Goal: Book appointment/travel/reservation

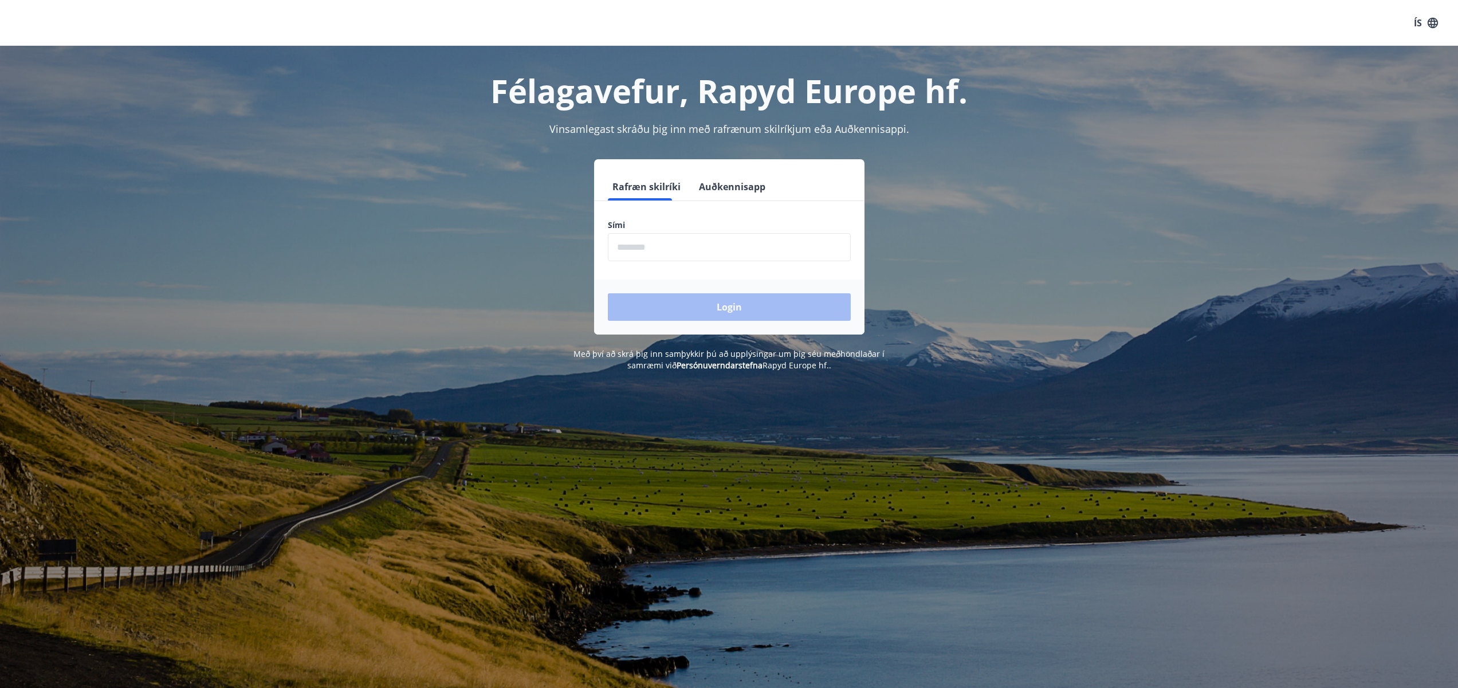
click at [706, 253] on input "phone" at bounding box center [729, 247] width 243 height 28
type input "********"
click at [685, 305] on button "Login" at bounding box center [729, 307] width 243 height 28
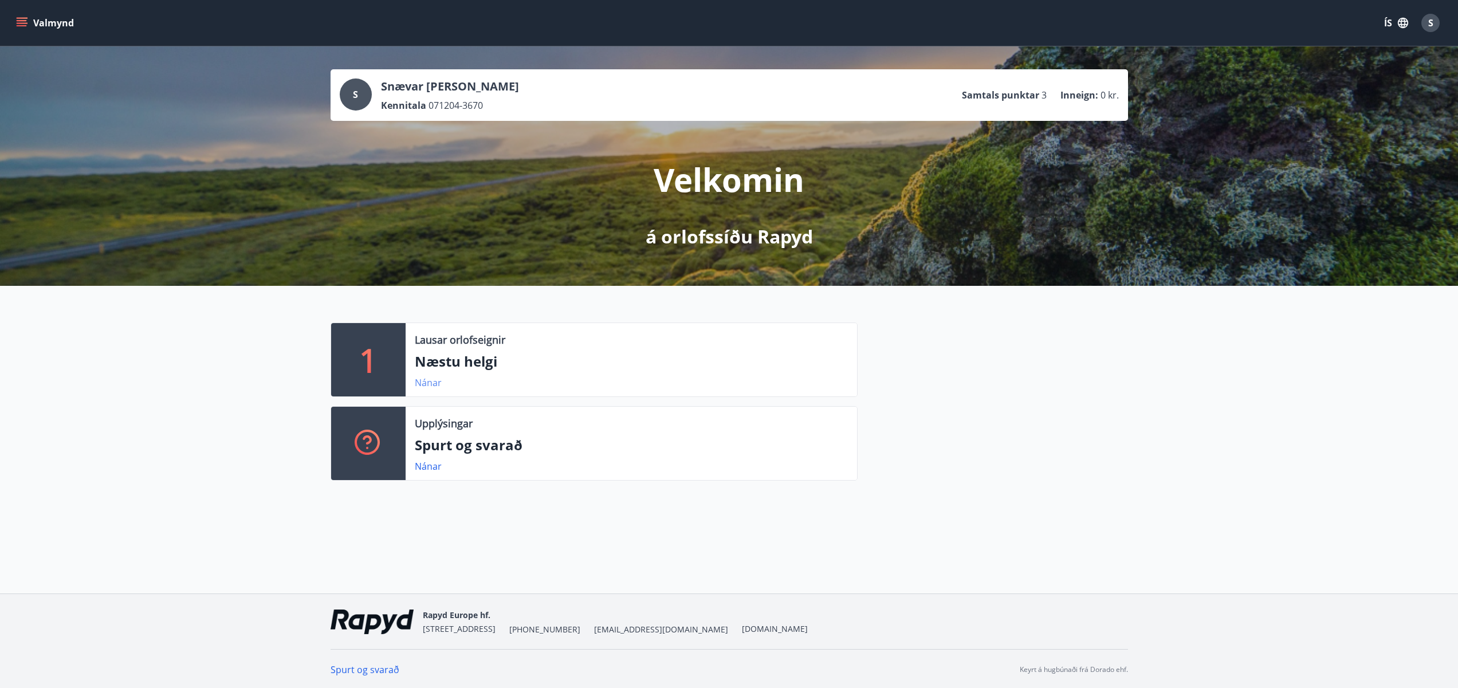
click at [433, 380] on link "Nánar" at bounding box center [428, 382] width 27 height 13
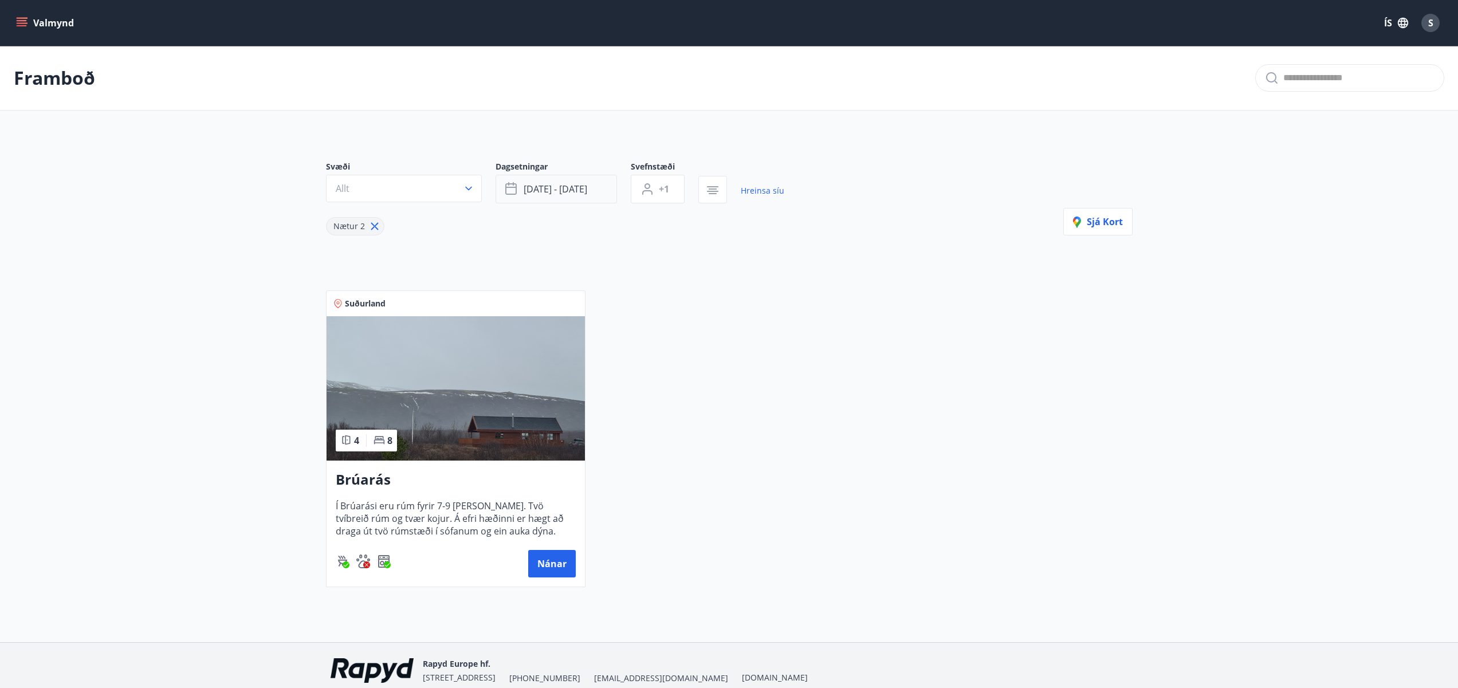
click at [515, 180] on button "[DATE] - [DATE]" at bounding box center [556, 189] width 121 height 29
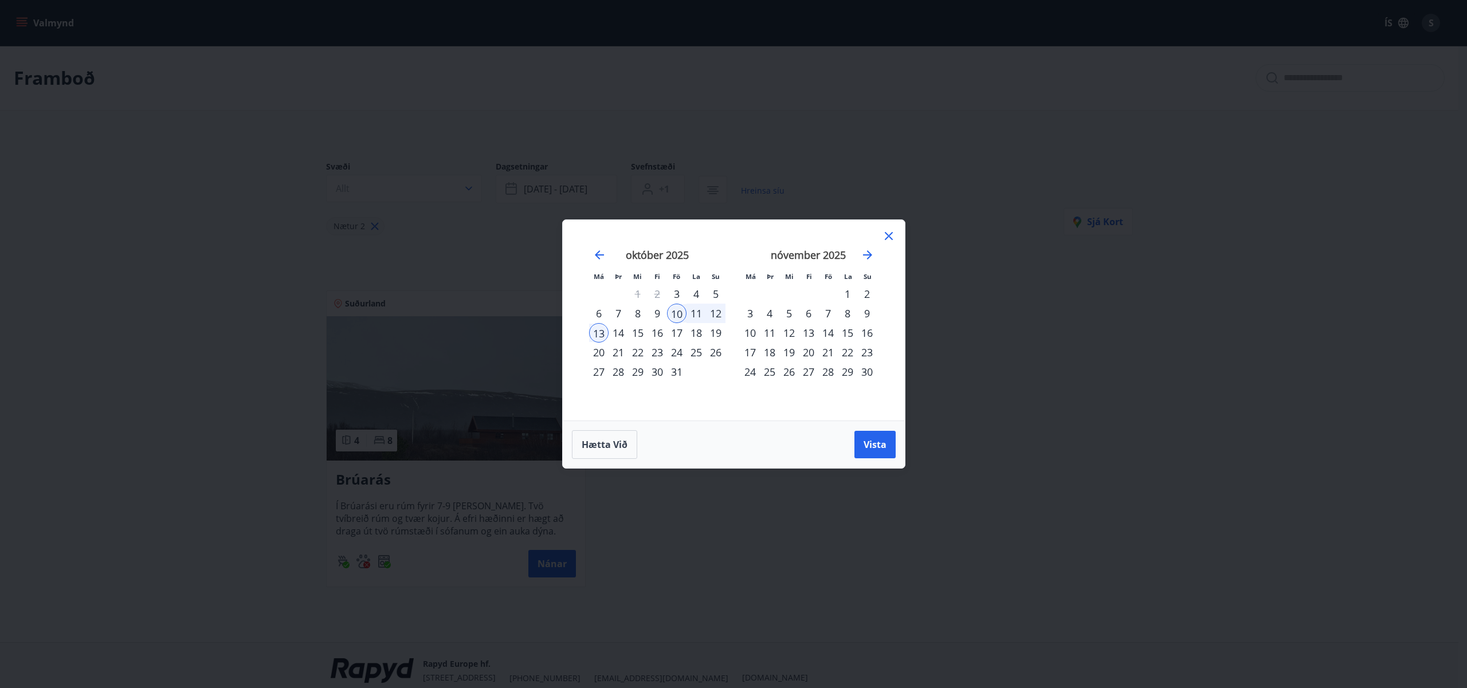
click at [677, 290] on div "3" at bounding box center [676, 293] width 19 height 19
click at [598, 311] on div "6" at bounding box center [598, 313] width 19 height 19
click at [868, 441] on span "Vista" at bounding box center [874, 444] width 23 height 13
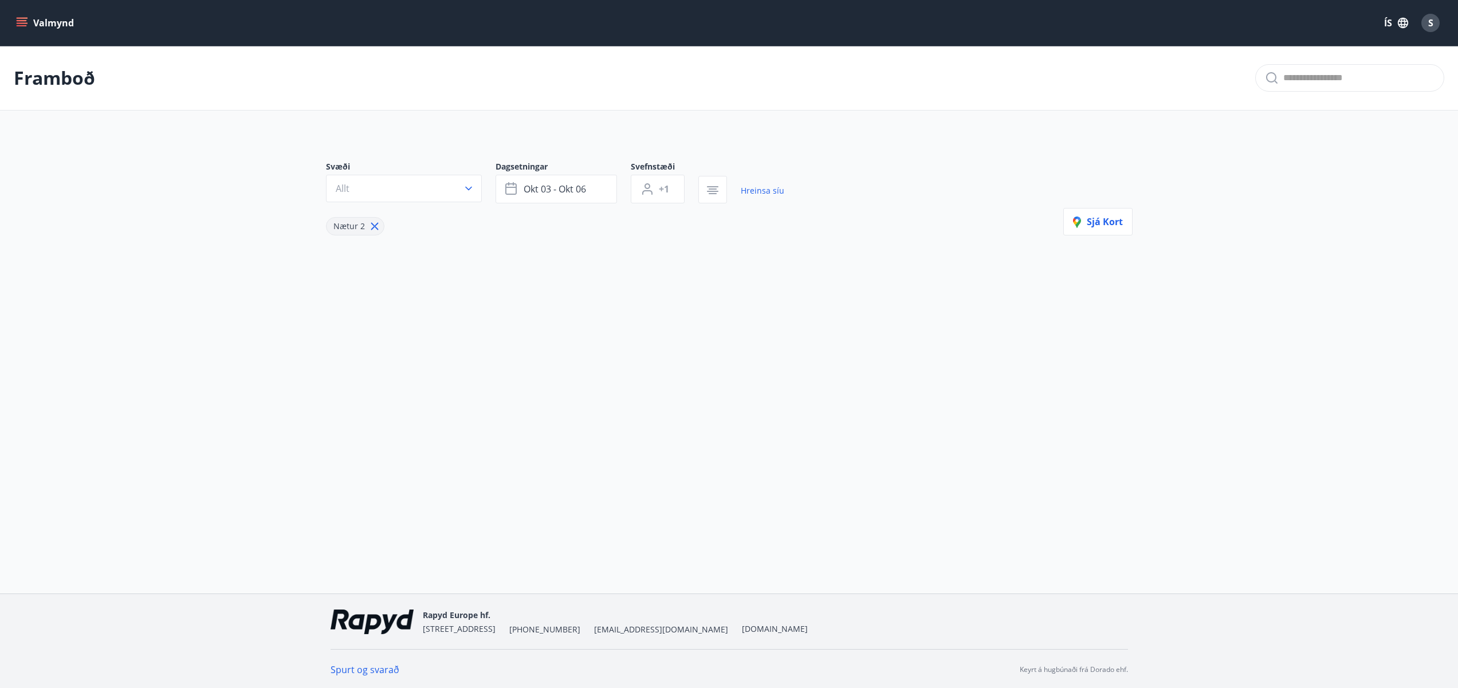
click at [30, 15] on button "Valmynd" at bounding box center [46, 23] width 65 height 21
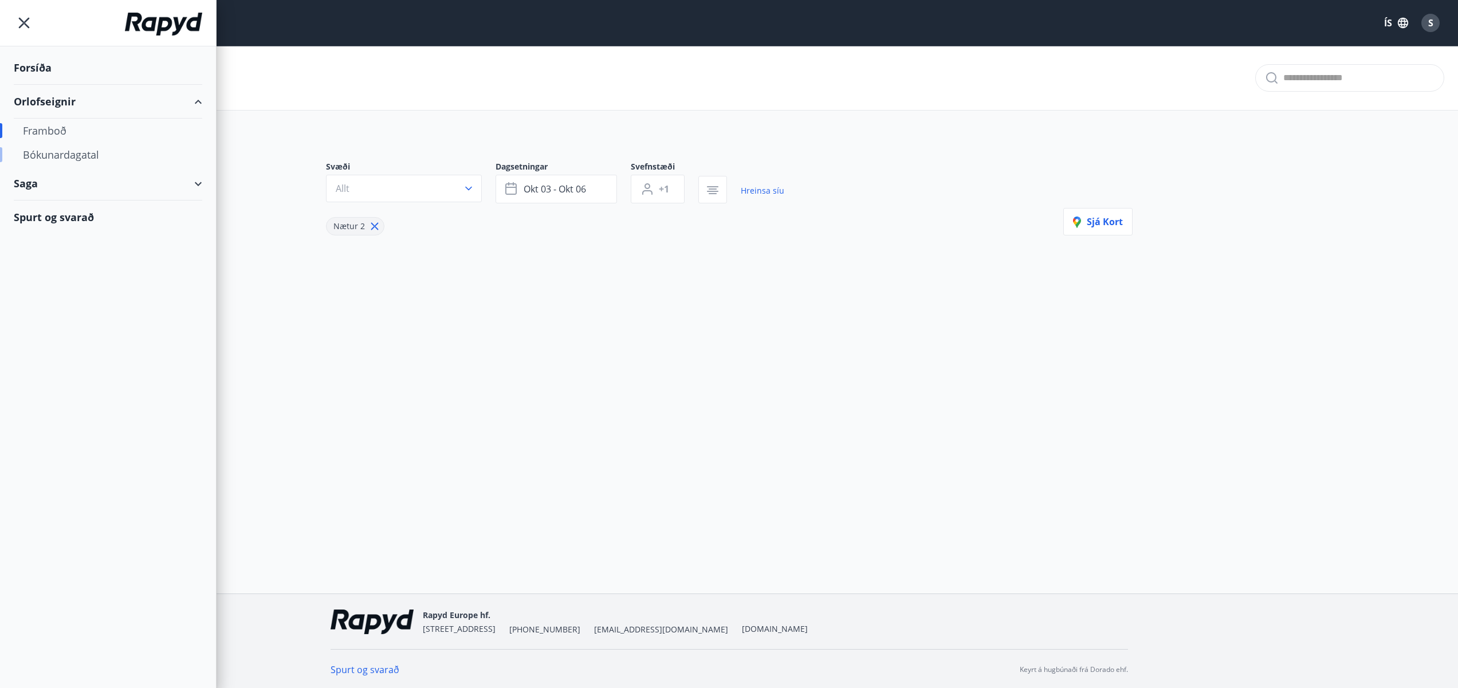
click at [59, 152] on div "Bókunardagatal" at bounding box center [108, 155] width 170 height 24
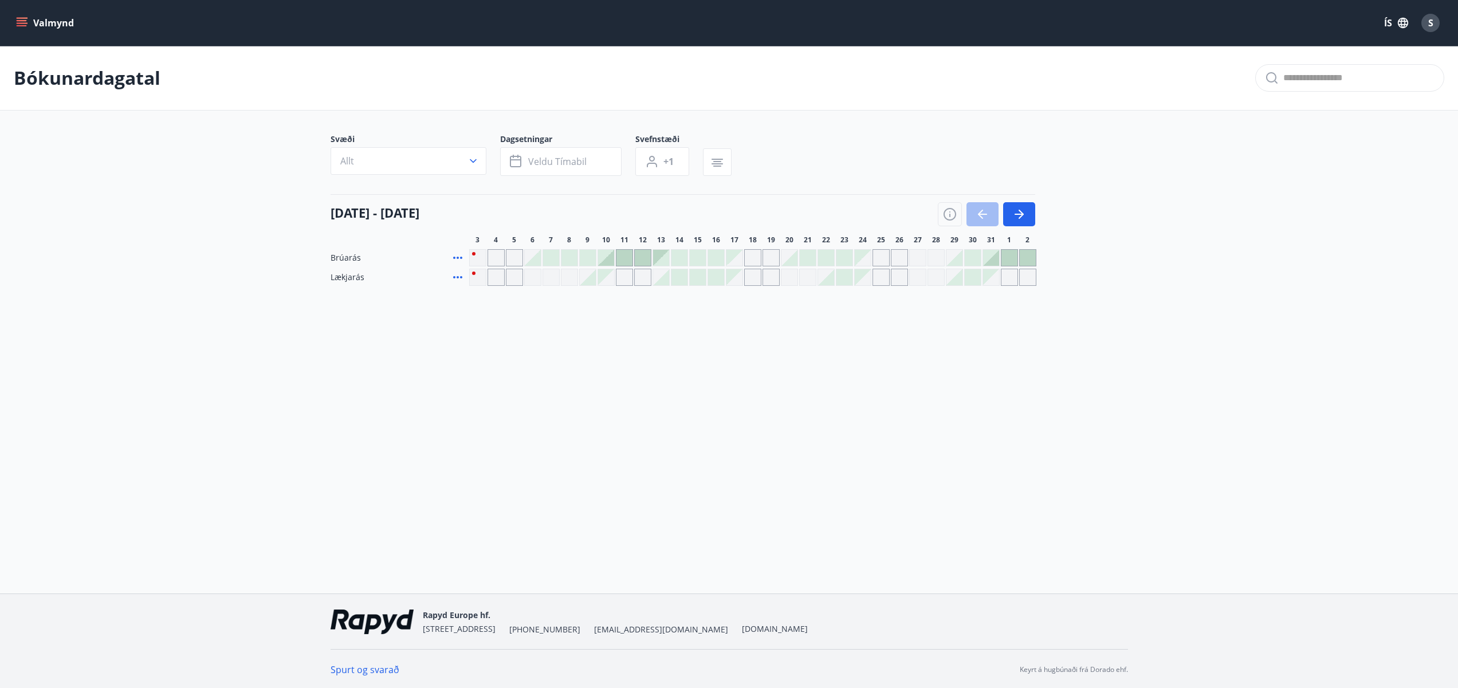
click at [476, 253] on div "Gráir dagar eru ekki bókanlegir" at bounding box center [477, 257] width 17 height 17
click at [491, 254] on div "Gráir dagar eru ekki bókanlegir" at bounding box center [496, 257] width 17 height 17
click at [625, 257] on div at bounding box center [624, 258] width 16 height 16
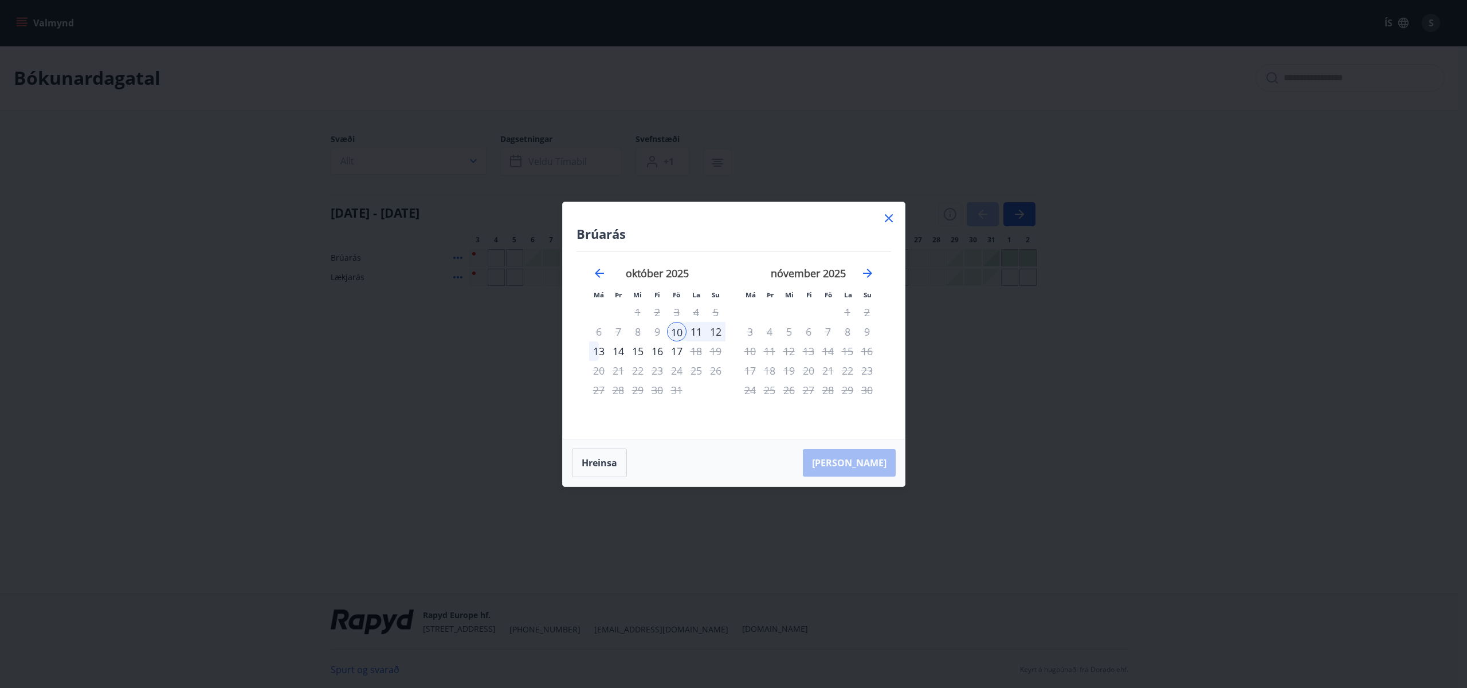
click at [889, 221] on icon at bounding box center [889, 218] width 14 height 14
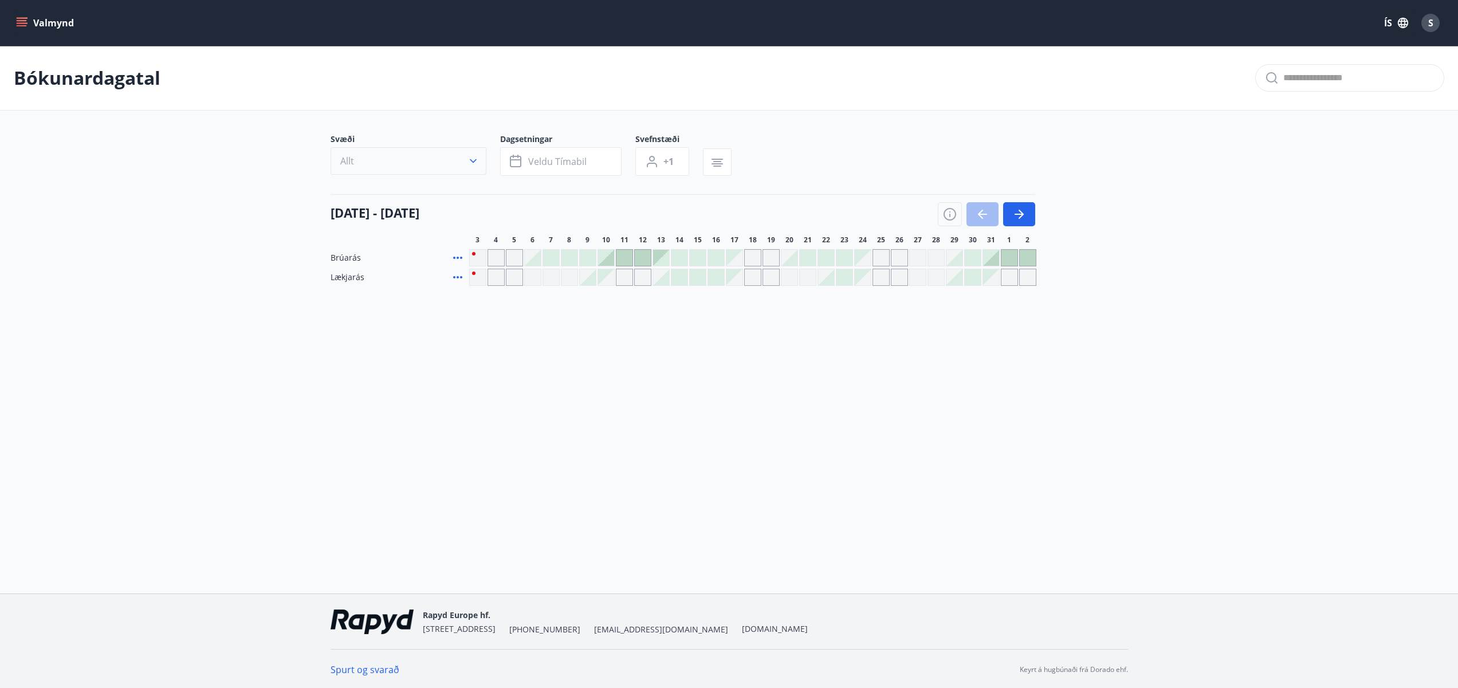
click at [453, 159] on button "Allt" at bounding box center [409, 161] width 156 height 28
